Goal: Communication & Community: Answer question/provide support

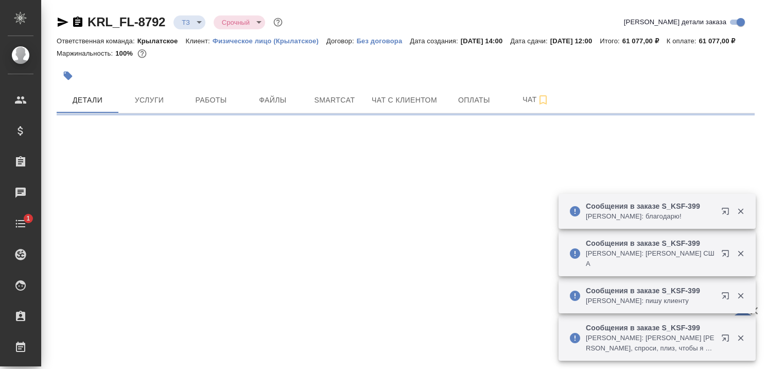
select select "RU"
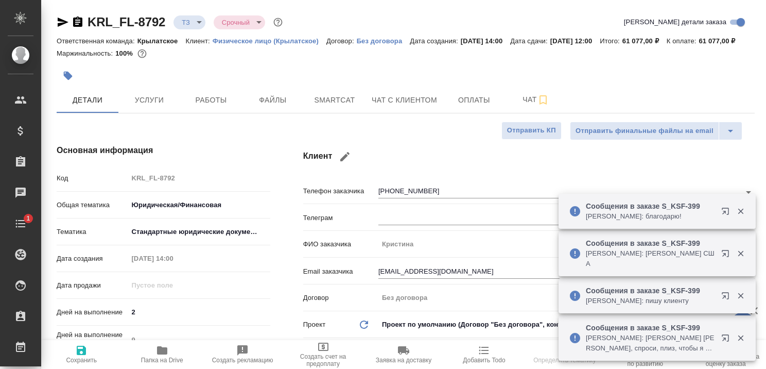
type textarea "x"
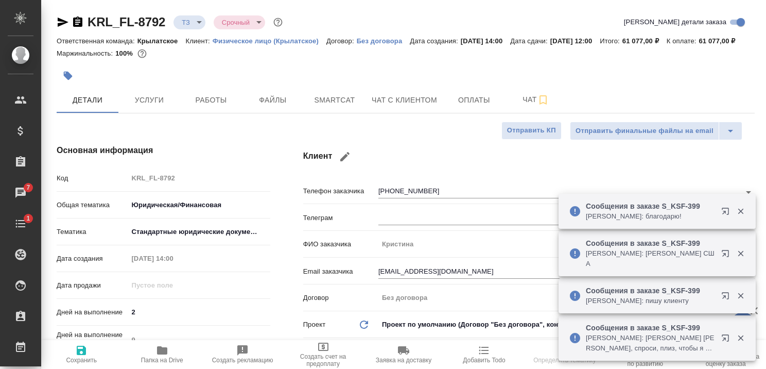
type textarea "x"
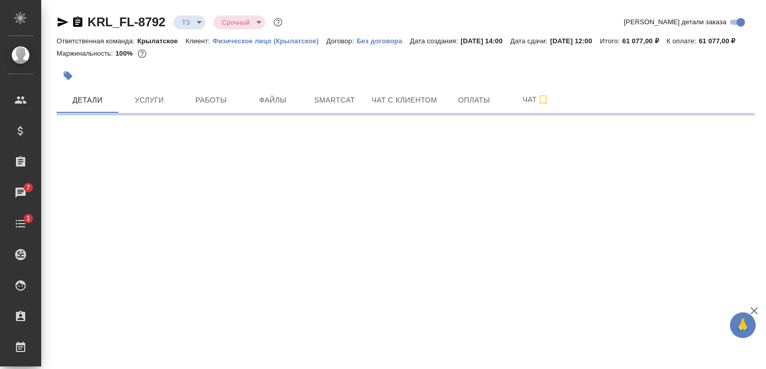
select select "RU"
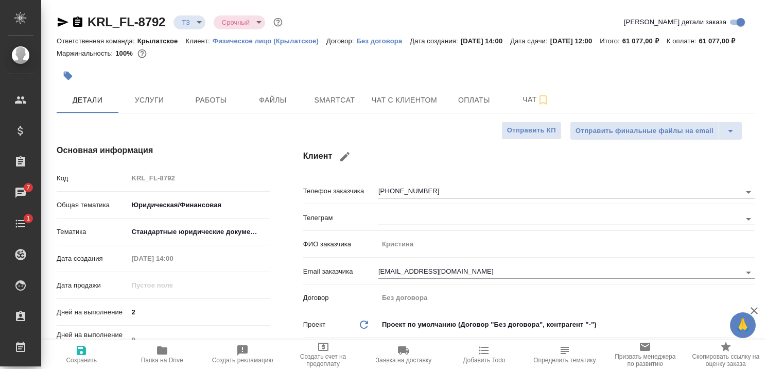
type textarea "x"
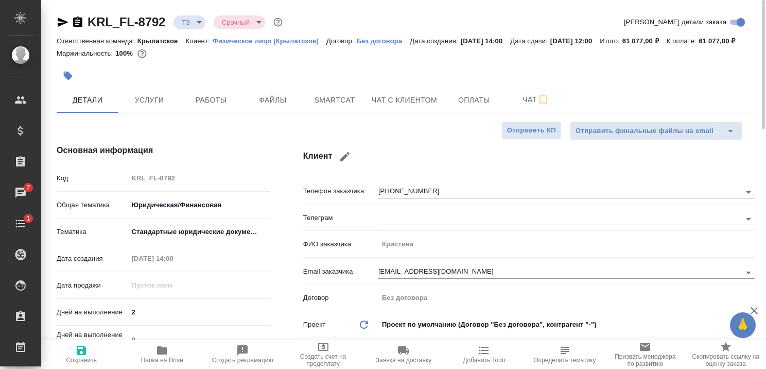
type textarea "x"
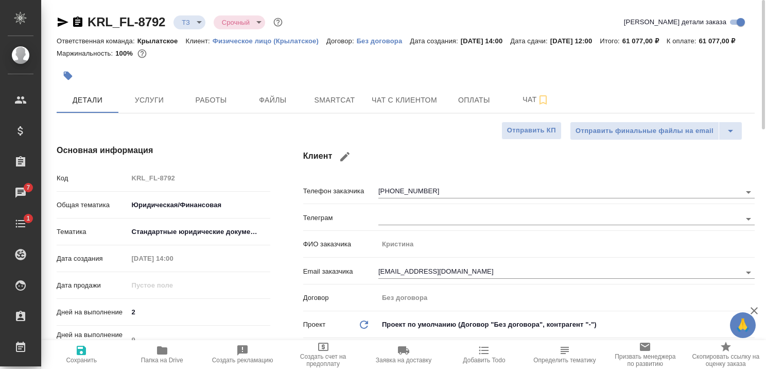
type textarea "x"
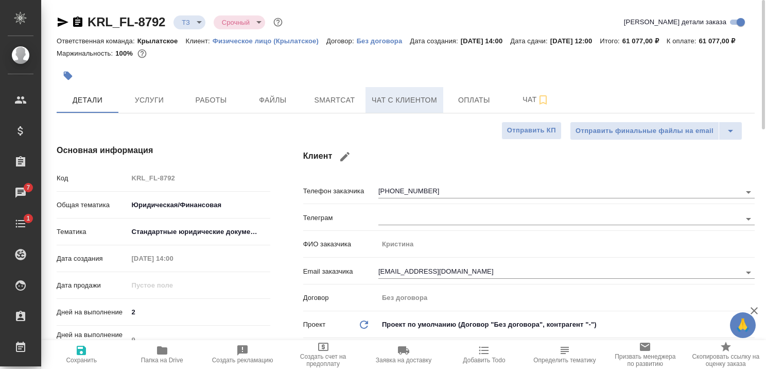
click at [402, 107] on span "Чат с клиентом" at bounding box center [404, 100] width 65 height 13
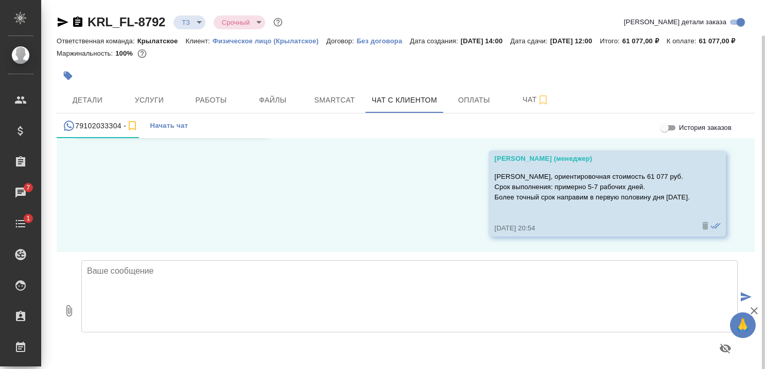
scroll to position [18, 0]
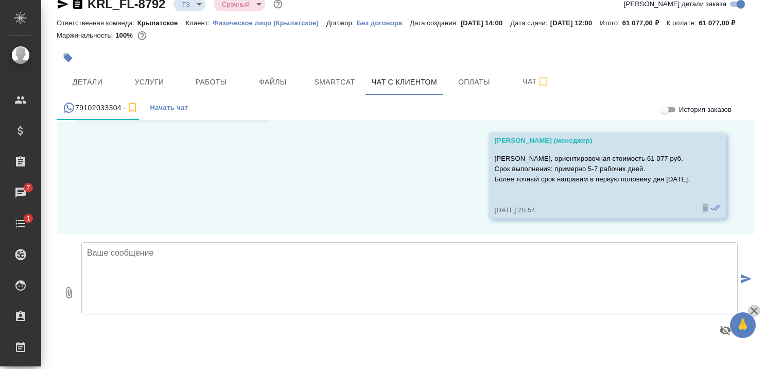
click at [757, 309] on icon "button" at bounding box center [754, 310] width 12 height 12
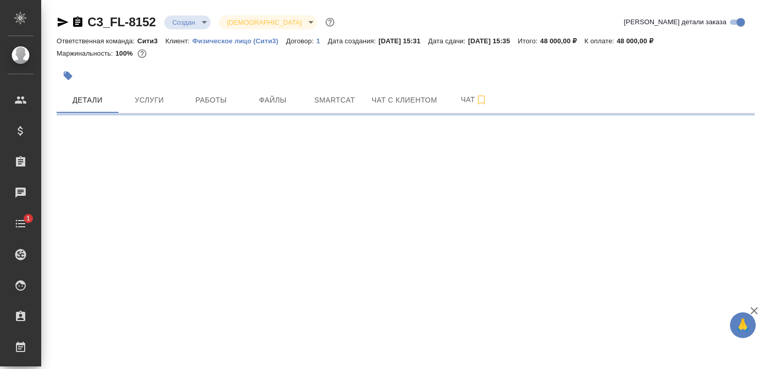
select select "RU"
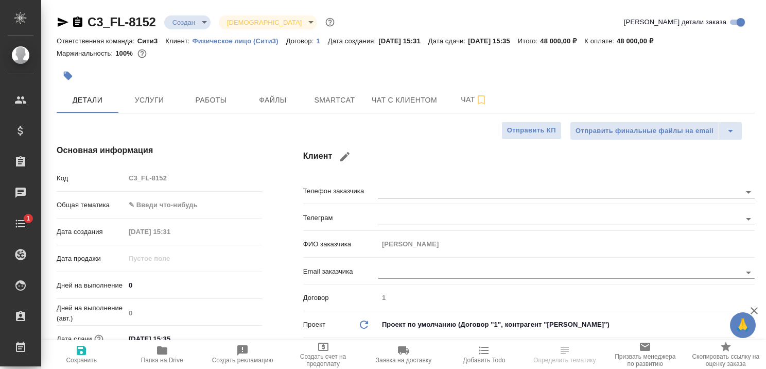
type textarea "x"
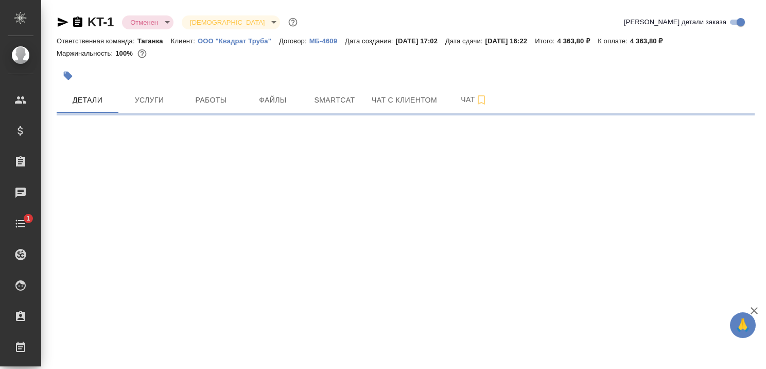
select select "RU"
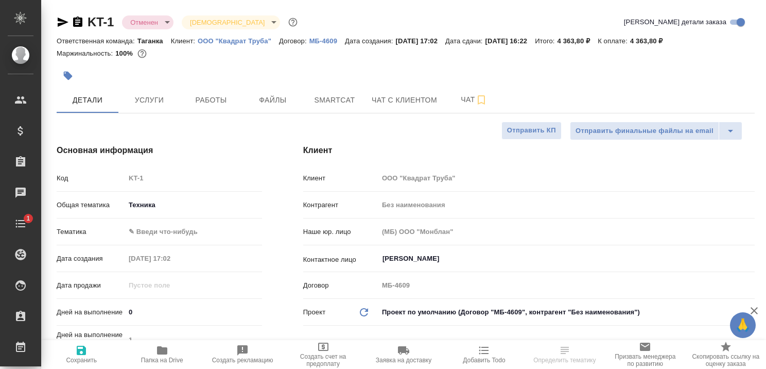
type textarea "x"
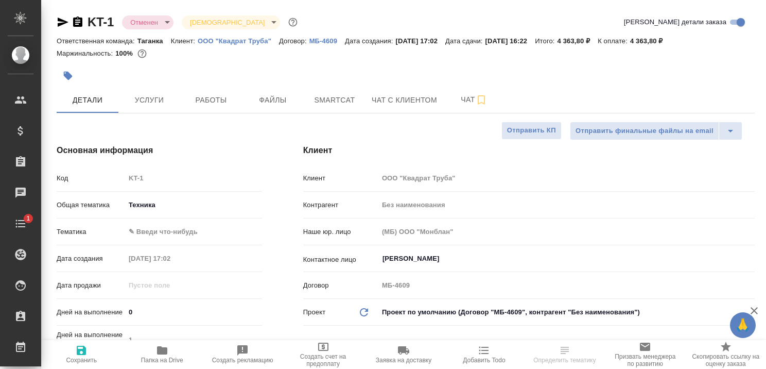
type textarea "x"
click at [405, 103] on span "Чат с клиентом" at bounding box center [404, 100] width 65 height 13
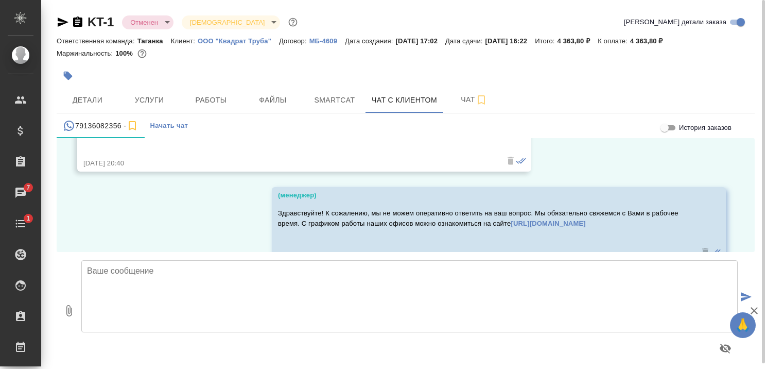
scroll to position [1782, 0]
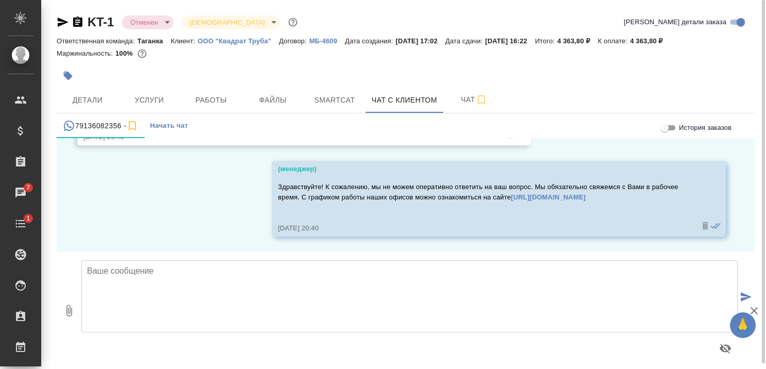
click at [173, 268] on textarea at bounding box center [409, 296] width 657 height 72
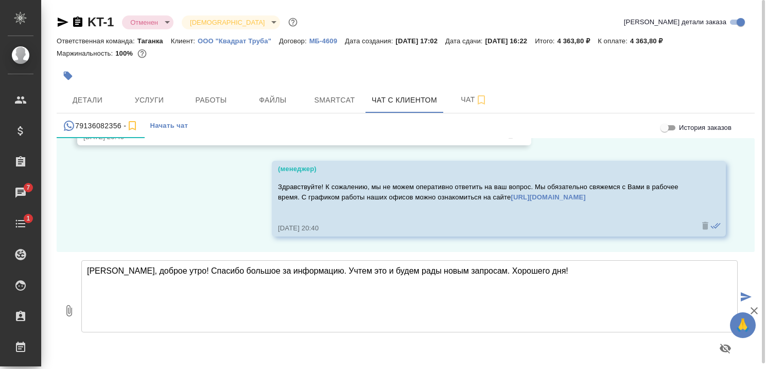
type textarea "Вероника, доброе утро! Спасибо большое за информацию. Учтем это и будем рады но…"
click at [748, 296] on icon "submit" at bounding box center [746, 296] width 11 height 9
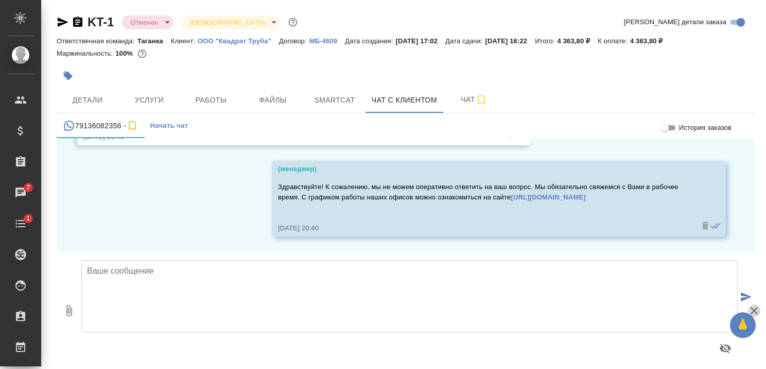
click at [753, 308] on icon "button" at bounding box center [754, 310] width 12 height 12
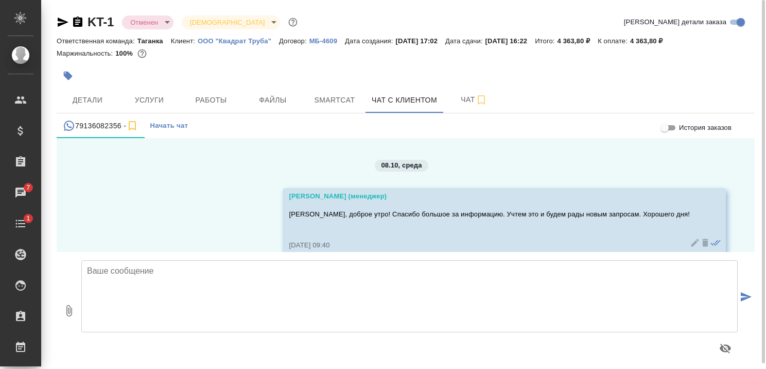
scroll to position [1908, 0]
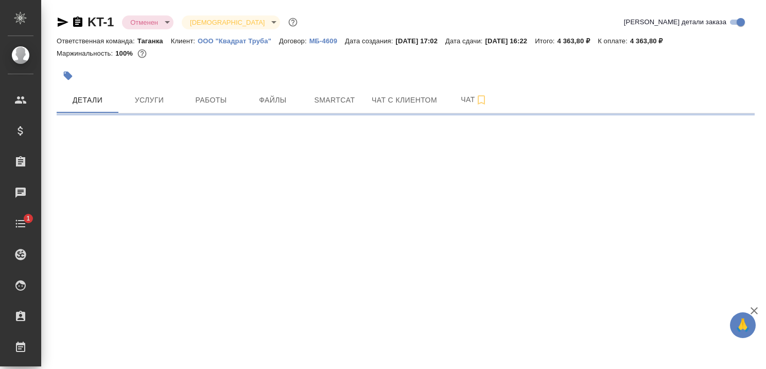
select select "RU"
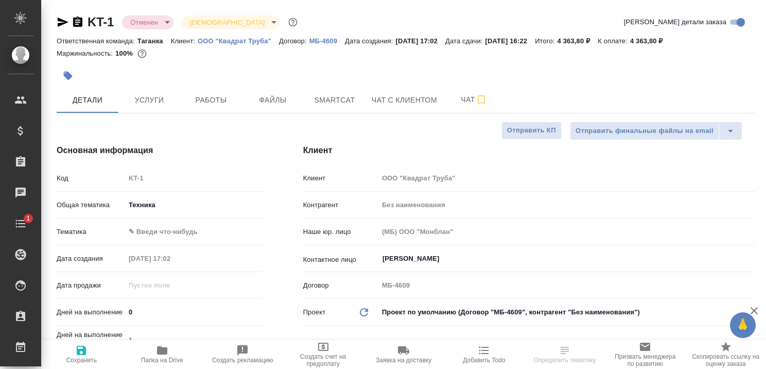
type textarea "x"
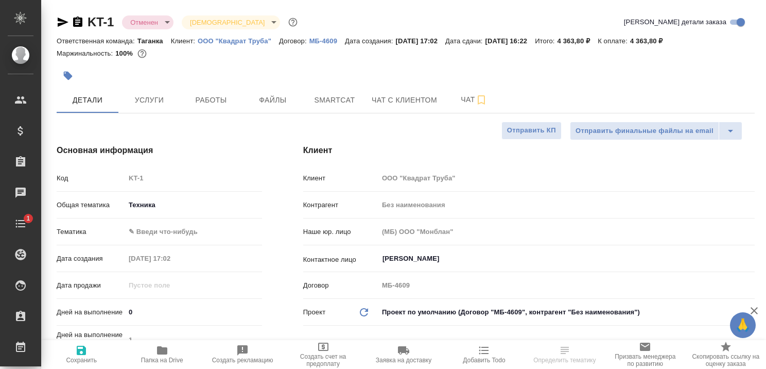
type textarea "x"
click at [380, 101] on span "Чат с клиентом" at bounding box center [404, 100] width 65 height 13
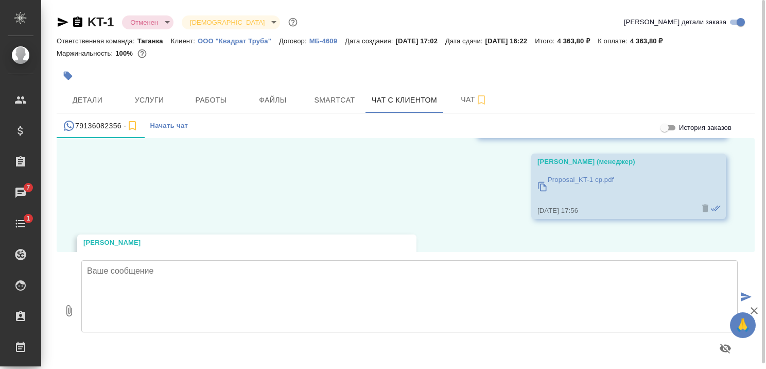
scroll to position [1341, 0]
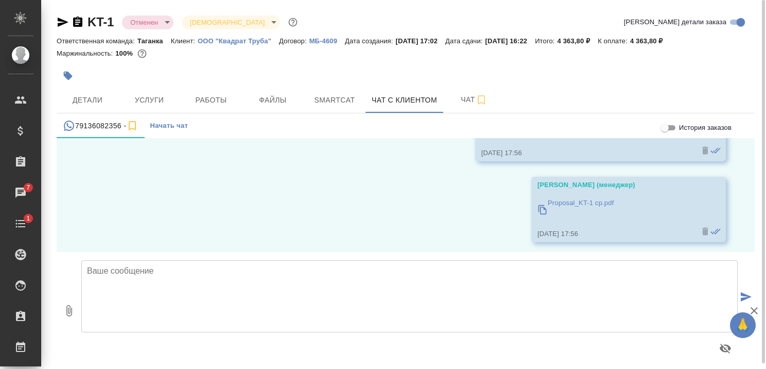
click at [559, 201] on p "Proposal_KT-1 ср.pdf" at bounding box center [581, 203] width 66 height 10
click at [352, 192] on div "07.10, вторник Гудина Александра (менеджер) Вероника, добрый день! Получили от …" at bounding box center [406, 195] width 698 height 114
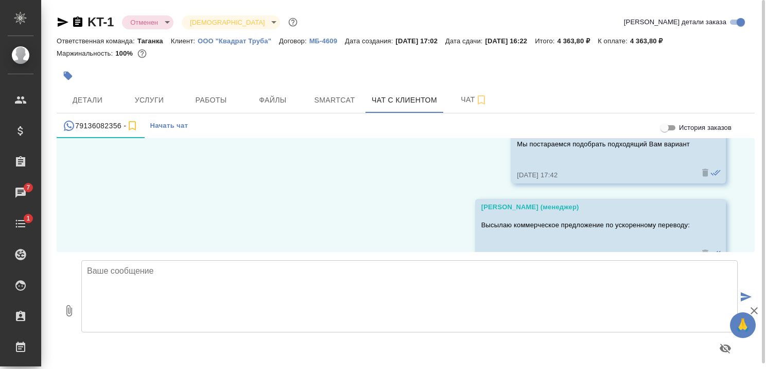
scroll to position [1393, 0]
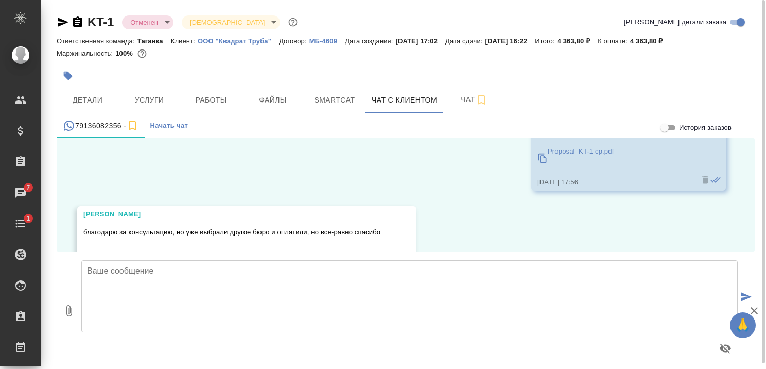
click at [587, 151] on p "Proposal_KT-1 ср.pdf" at bounding box center [581, 151] width 66 height 10
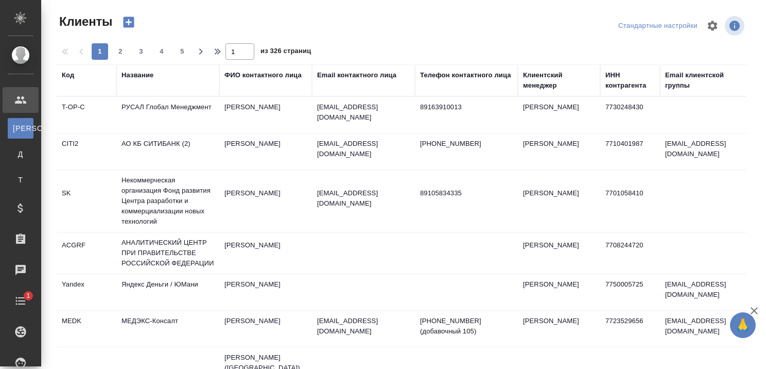
select select "RU"
click at [141, 78] on div "Название" at bounding box center [138, 75] width 32 height 10
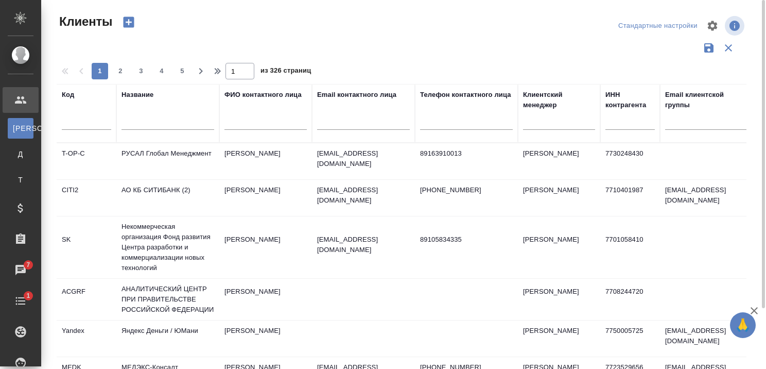
click at [152, 131] on div at bounding box center [168, 124] width 93 height 25
click at [153, 126] on input "text" at bounding box center [168, 123] width 93 height 13
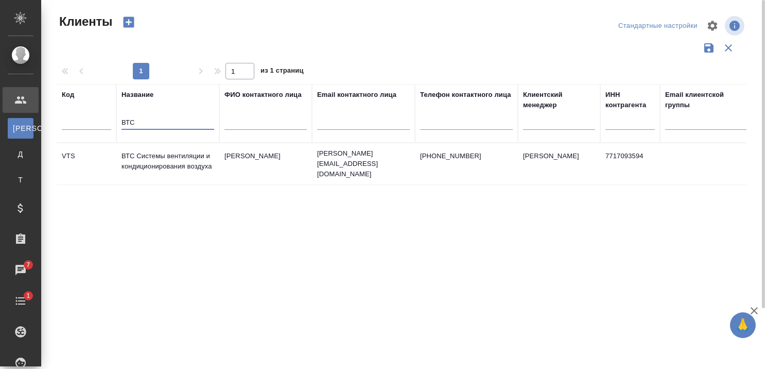
click at [165, 157] on td "ВТС Системы вентиляции и кондиционирования воздуха" at bounding box center [167, 164] width 103 height 36
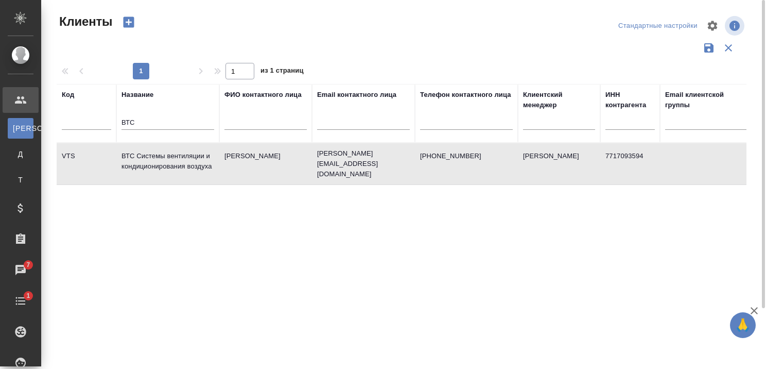
click at [165, 157] on td "ВТС Системы вентиляции и кондиционирования воздуха" at bounding box center [167, 164] width 103 height 36
click at [209, 125] on input "ВТС" at bounding box center [168, 123] width 93 height 13
type input "В"
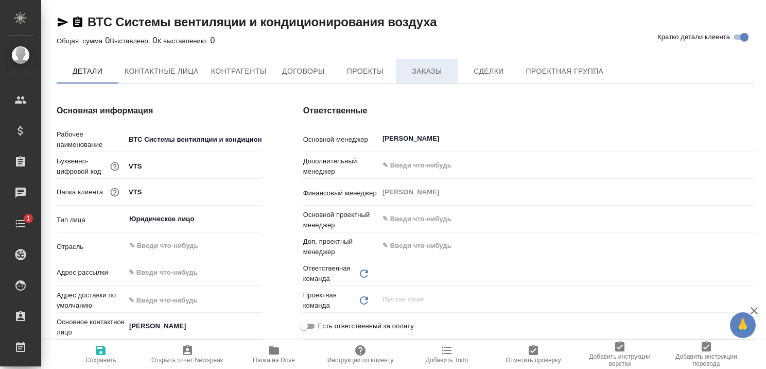
type input "(МБ) ООО "Монблан""
type textarea "x"
type input "Смоленская"
click at [410, 74] on span "Заказы" at bounding box center [426, 71] width 49 height 13
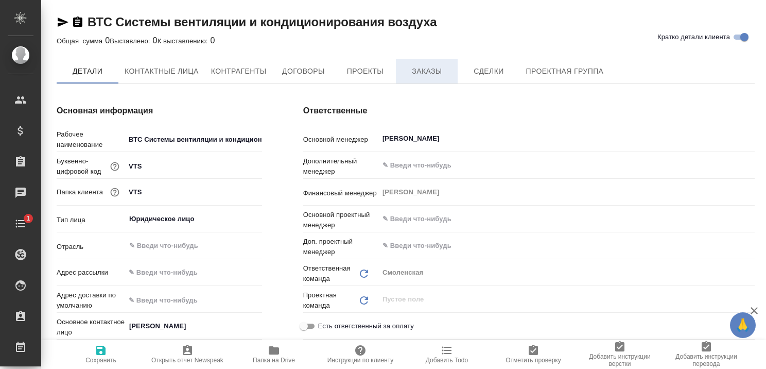
type textarea "x"
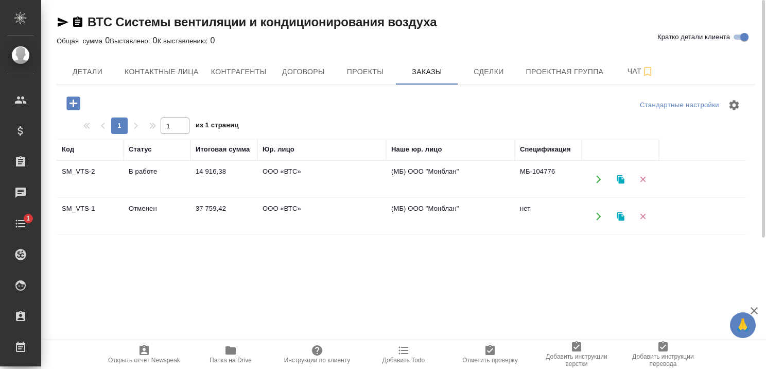
click at [146, 170] on td "В работе" at bounding box center [157, 179] width 67 height 36
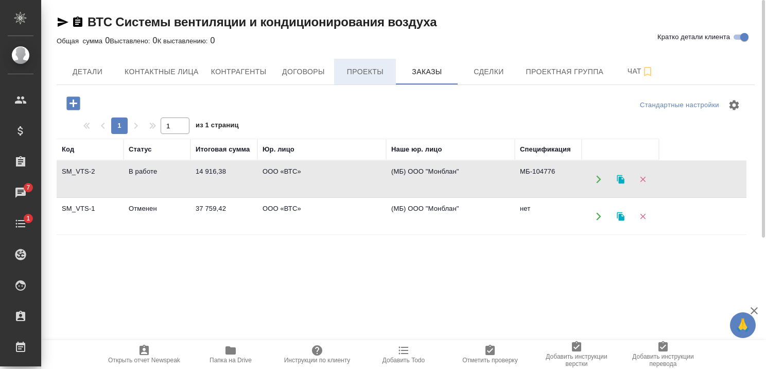
click at [367, 66] on span "Проекты" at bounding box center [364, 71] width 49 height 13
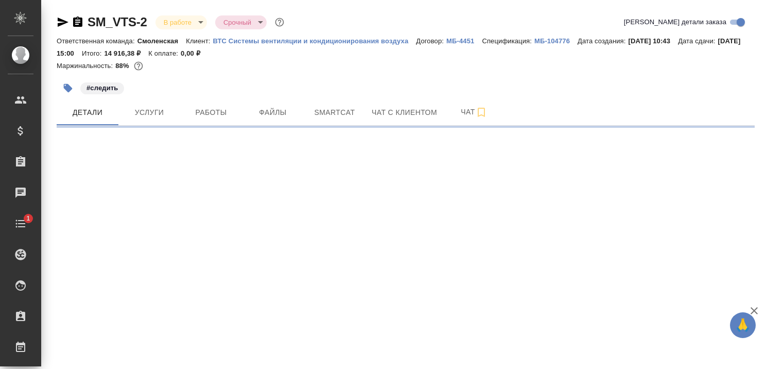
select select "RU"
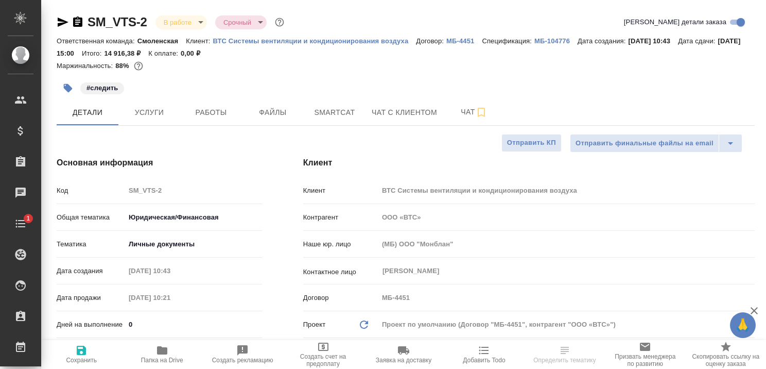
type textarea "x"
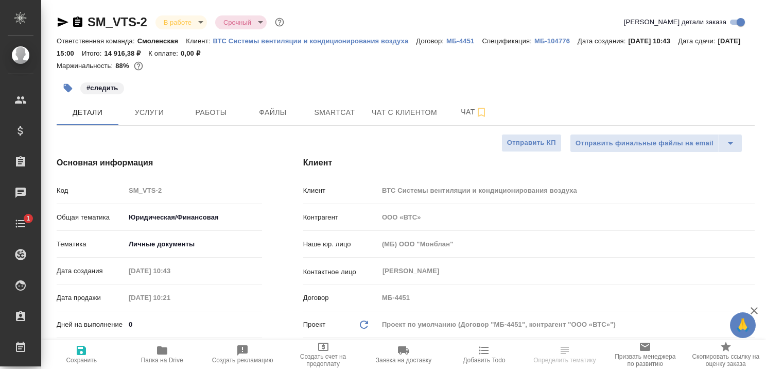
type textarea "x"
select select "RU"
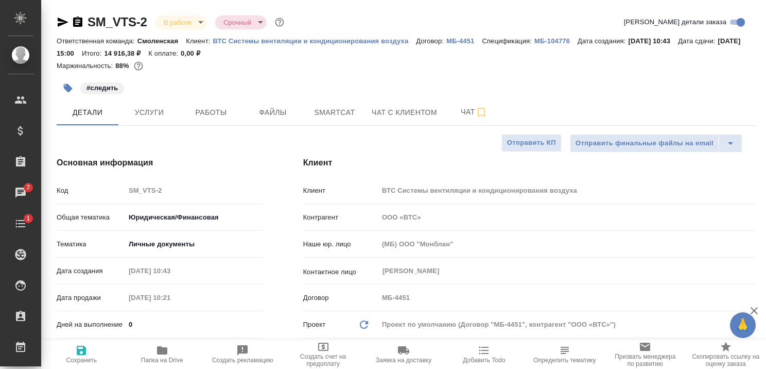
type textarea "x"
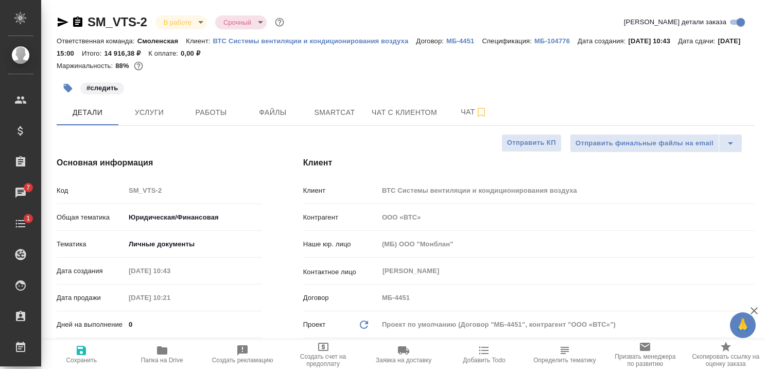
type textarea "x"
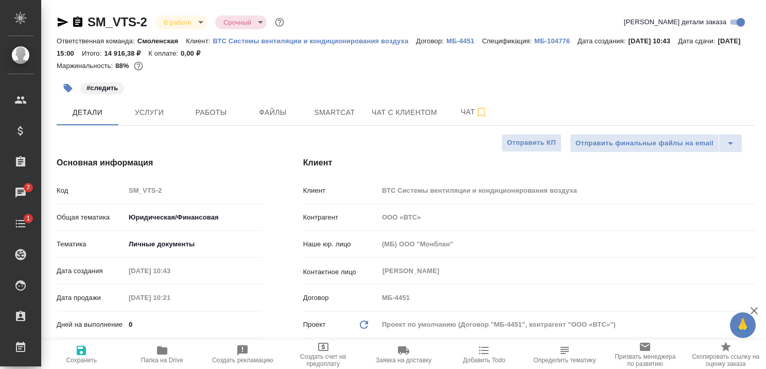
type textarea "x"
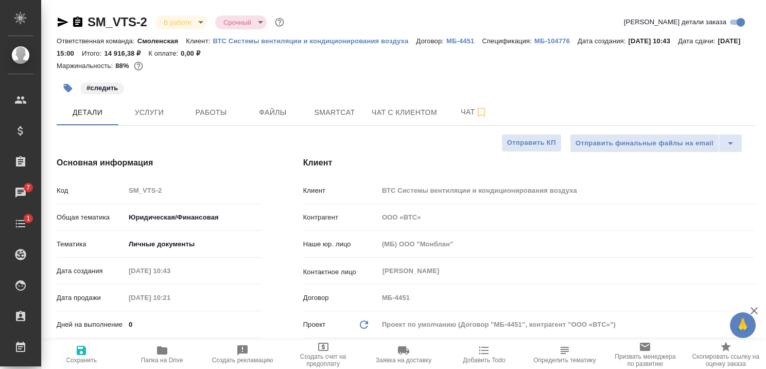
type textarea "x"
